Goal: Find specific page/section: Find specific page/section

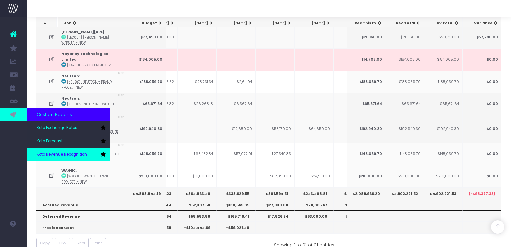
click at [47, 153] on span "Koto Revenue Recognition" at bounding box center [62, 155] width 50 height 6
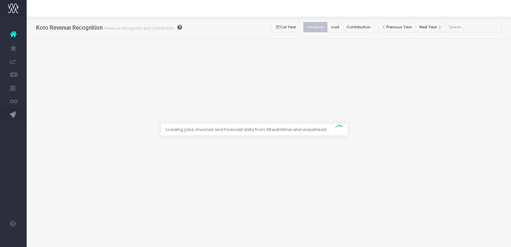
click at [357, 26] on div at bounding box center [255, 123] width 511 height 247
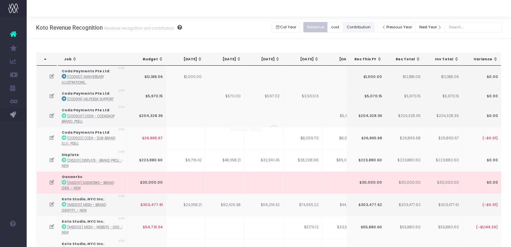
click at [361, 27] on button "Contribution" at bounding box center [359, 27] width 32 height 10
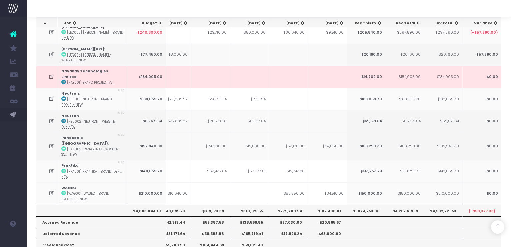
scroll to position [280, 0]
